Goal: Communication & Community: Connect with others

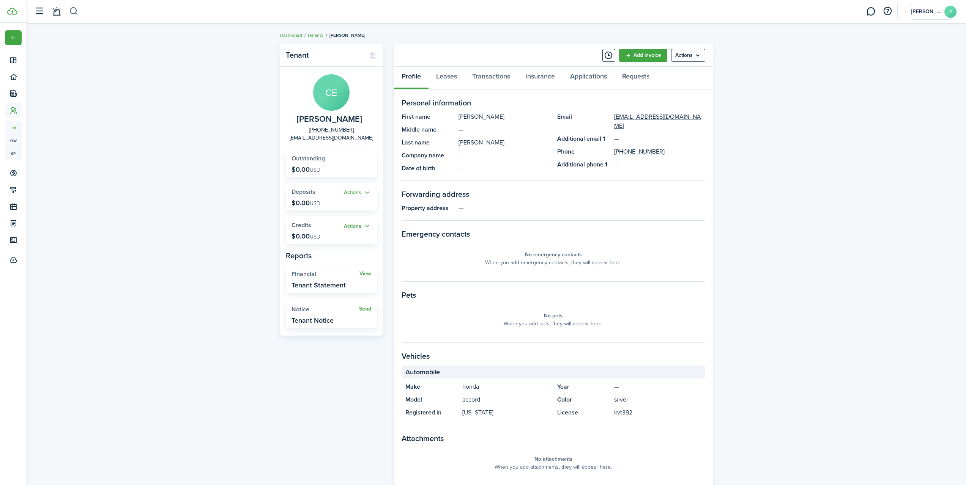
click at [76, 8] on button "button" at bounding box center [73, 11] width 9 height 13
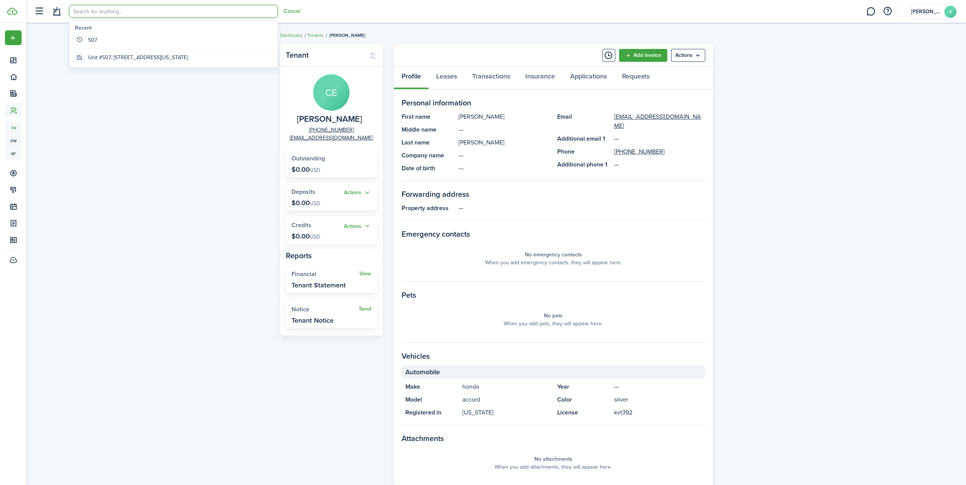
click at [85, 79] on div "Tenant CE [PERSON_NAME] [PHONE_NUMBER] [EMAIL_ADDRESS][DOMAIN_NAME] Outstanding…" at bounding box center [496, 272] width 939 height 465
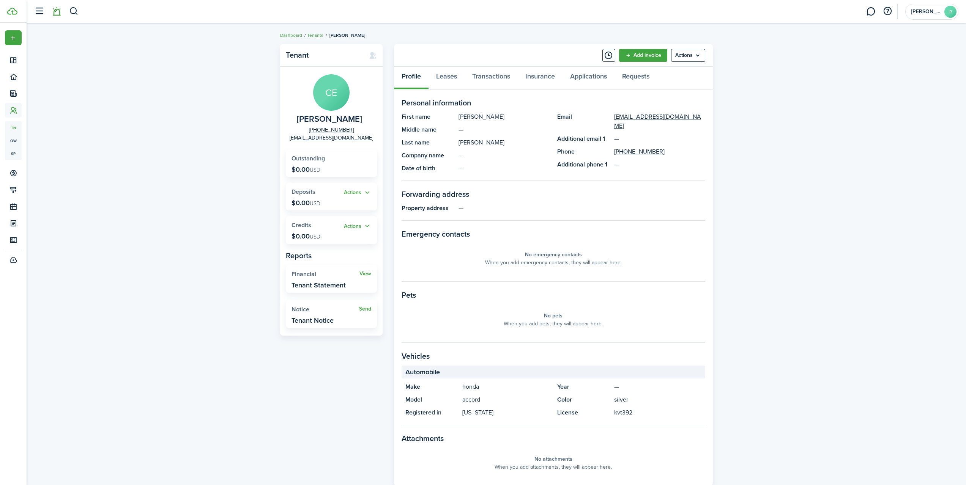
click at [54, 10] on link at bounding box center [56, 11] width 14 height 19
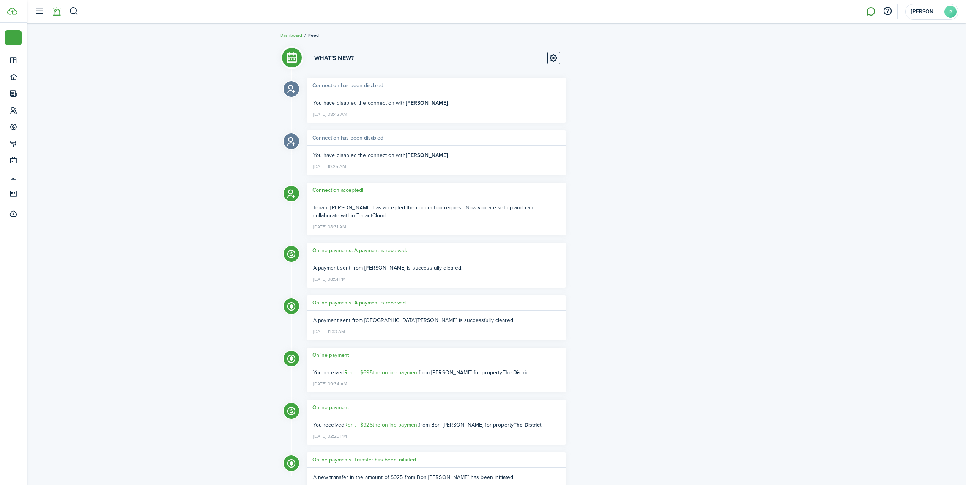
click at [867, 11] on link at bounding box center [870, 11] width 14 height 19
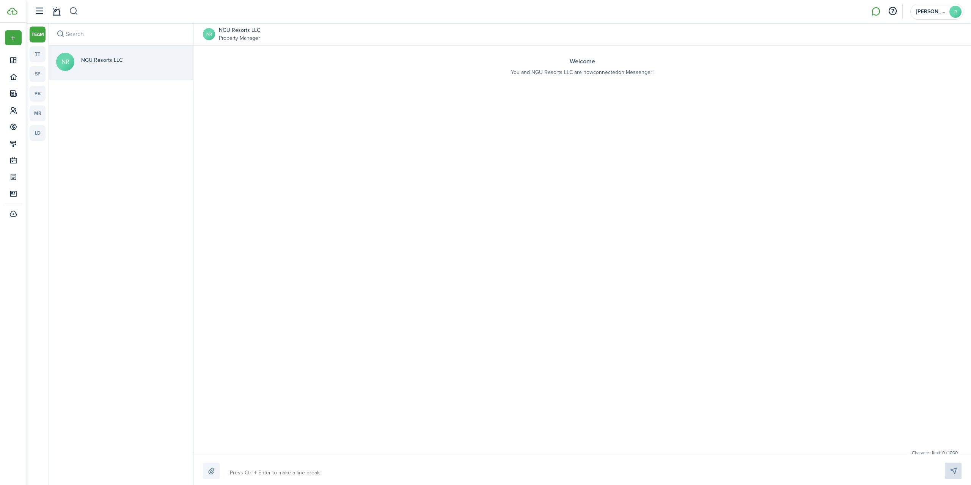
click at [78, 11] on button "button" at bounding box center [73, 11] width 9 height 13
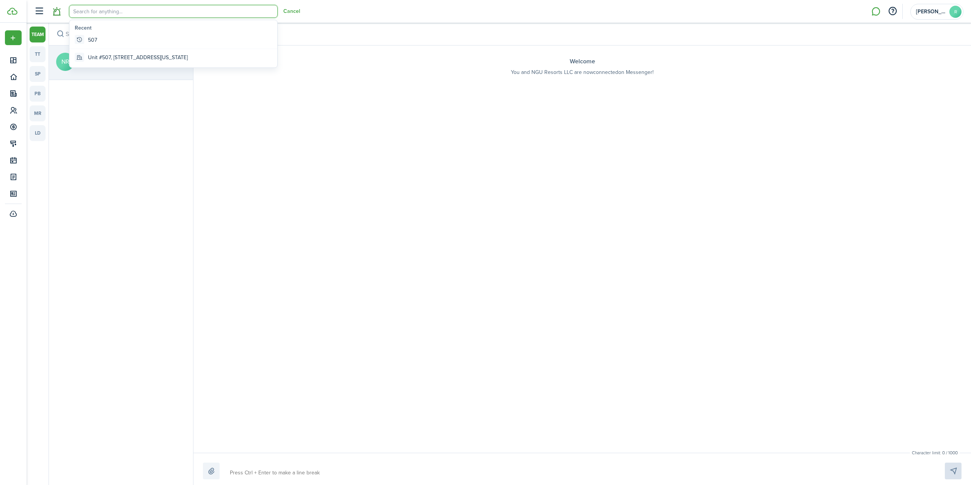
click at [59, 16] on link at bounding box center [56, 11] width 14 height 19
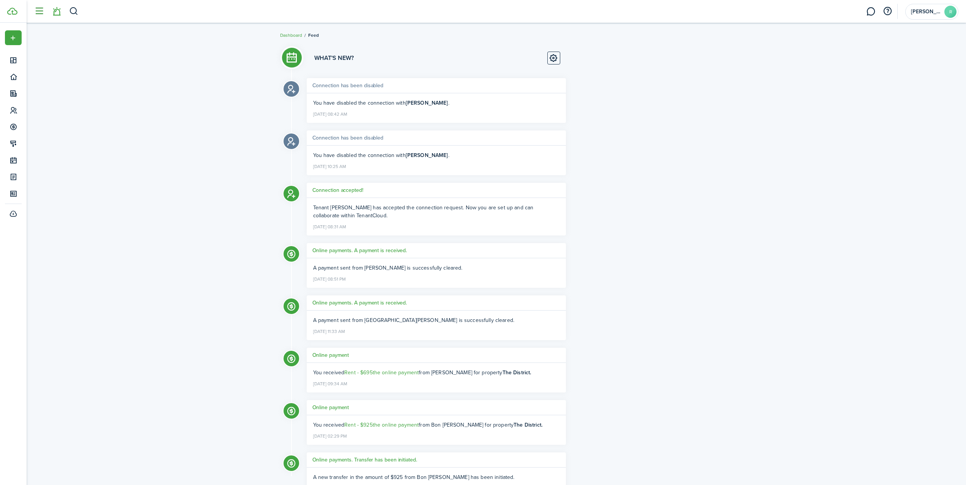
click at [39, 14] on button "button" at bounding box center [39, 11] width 14 height 14
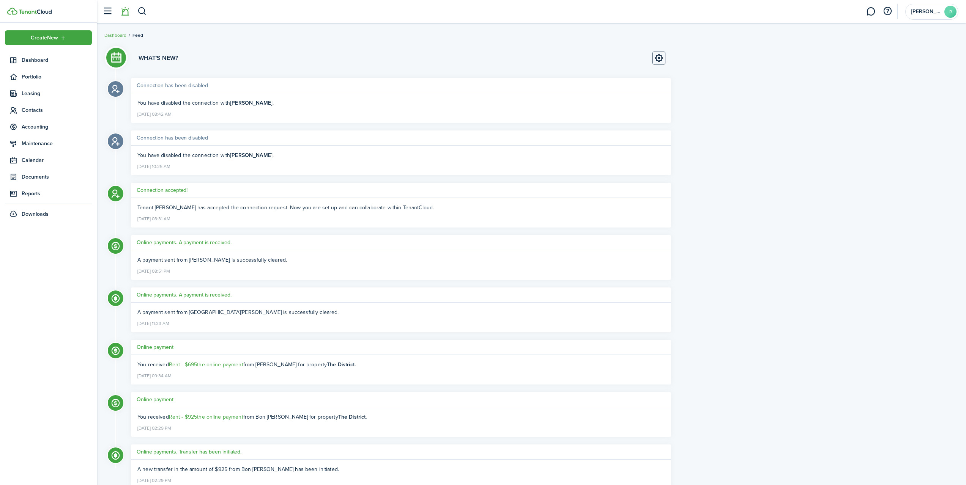
scroll to position [29, 0]
